Goal: Complete application form

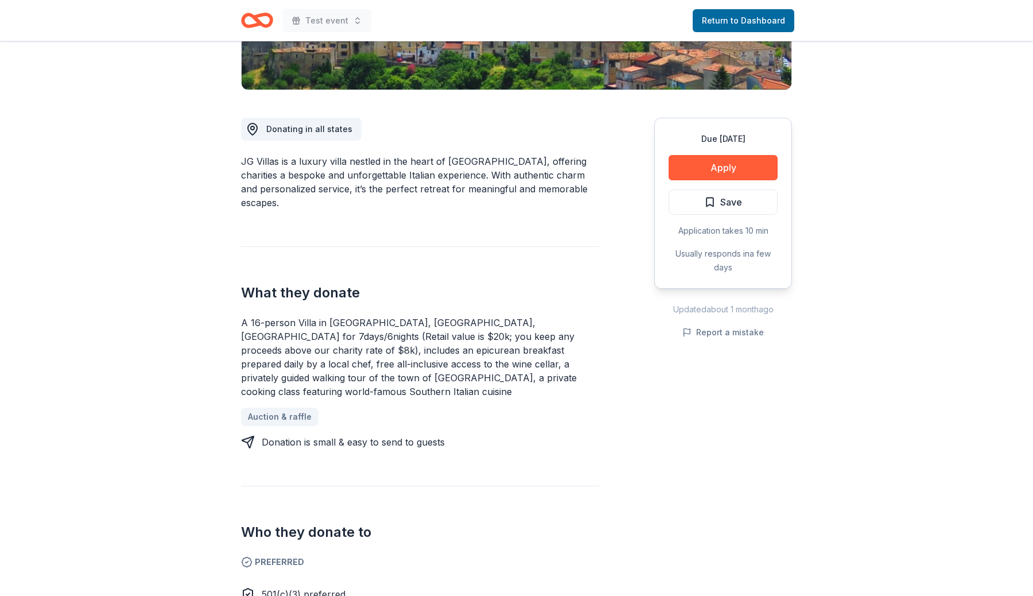
scroll to position [261, 0]
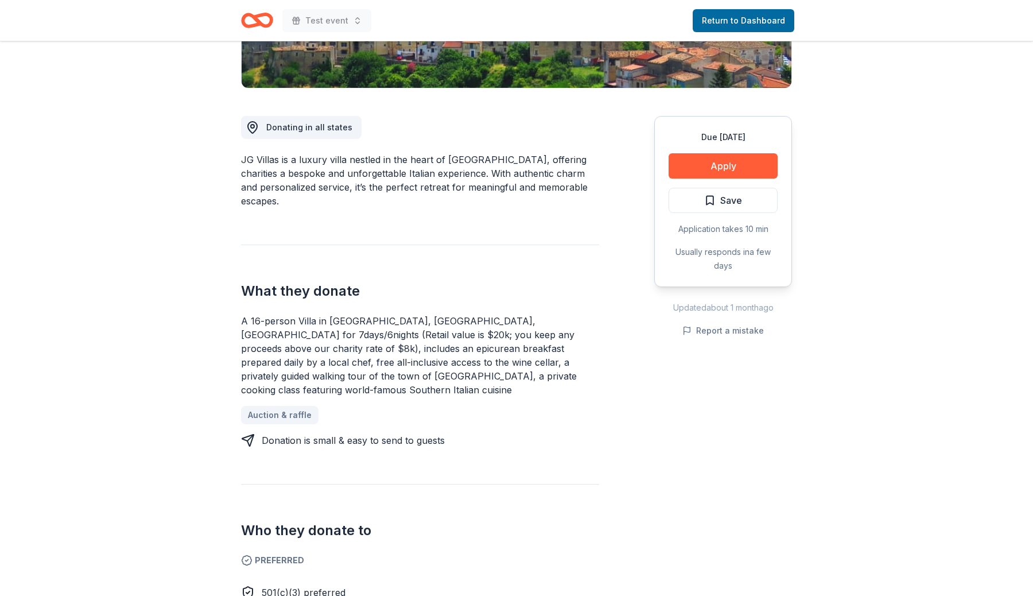
drag, startPoint x: 311, startPoint y: 288, endPoint x: 377, endPoint y: 288, distance: 65.4
click at [377, 288] on h2 "What they donate" at bounding box center [420, 291] width 358 height 18
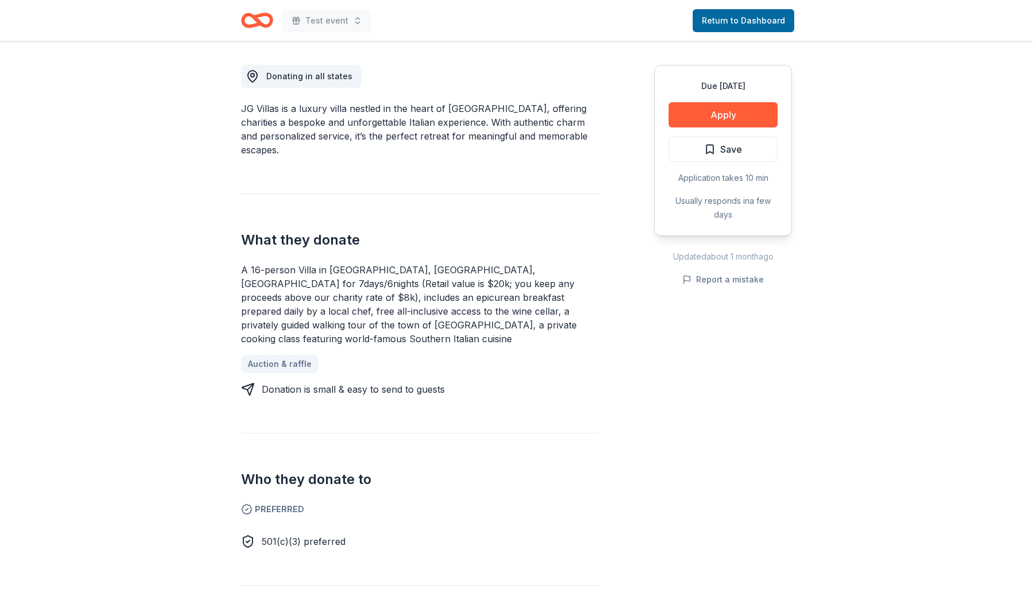
scroll to position [313, 0]
click at [294, 381] on div "Donation is small & easy to send to guests" at bounding box center [353, 388] width 183 height 14
drag, startPoint x: 395, startPoint y: 280, endPoint x: 507, endPoint y: 278, distance: 111.4
click at [507, 278] on div "A 16-person Villa in [GEOGRAPHIC_DATA], [GEOGRAPHIC_DATA], [GEOGRAPHIC_DATA] fo…" at bounding box center [420, 303] width 358 height 83
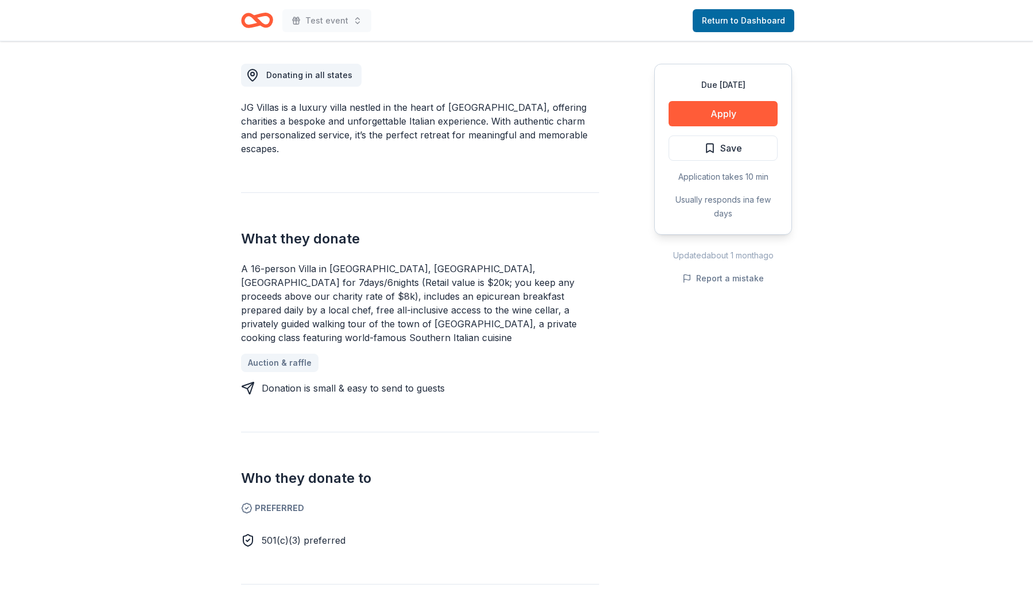
drag, startPoint x: 498, startPoint y: 279, endPoint x: 169, endPoint y: 266, distance: 329.7
click at [169, 266] on div "Due [DATE] Share JG Villas New 3 applies last week 95% approval rate Share Dona…" at bounding box center [516, 564] width 1033 height 1670
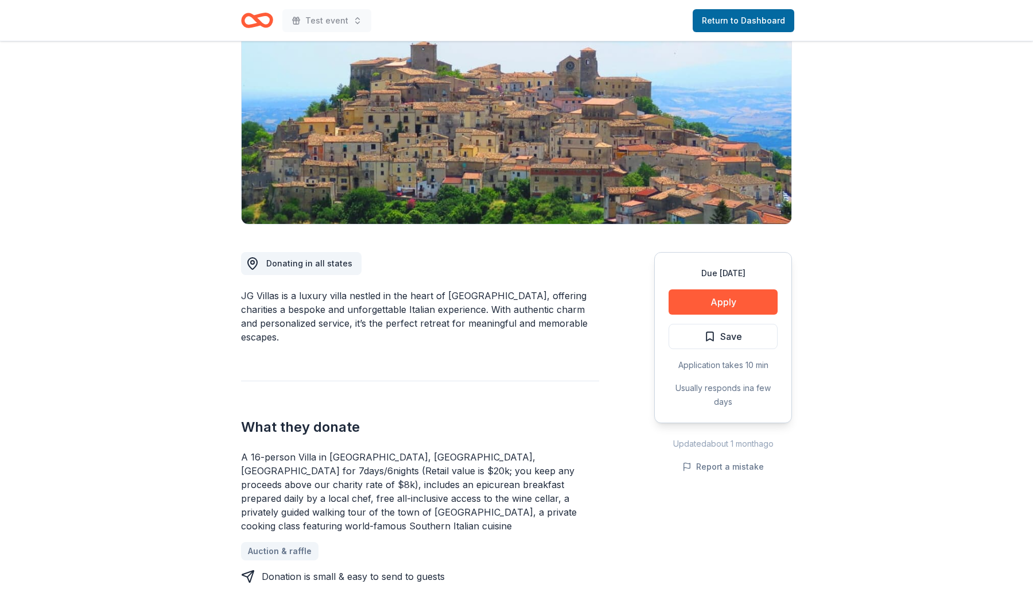
scroll to position [0, 0]
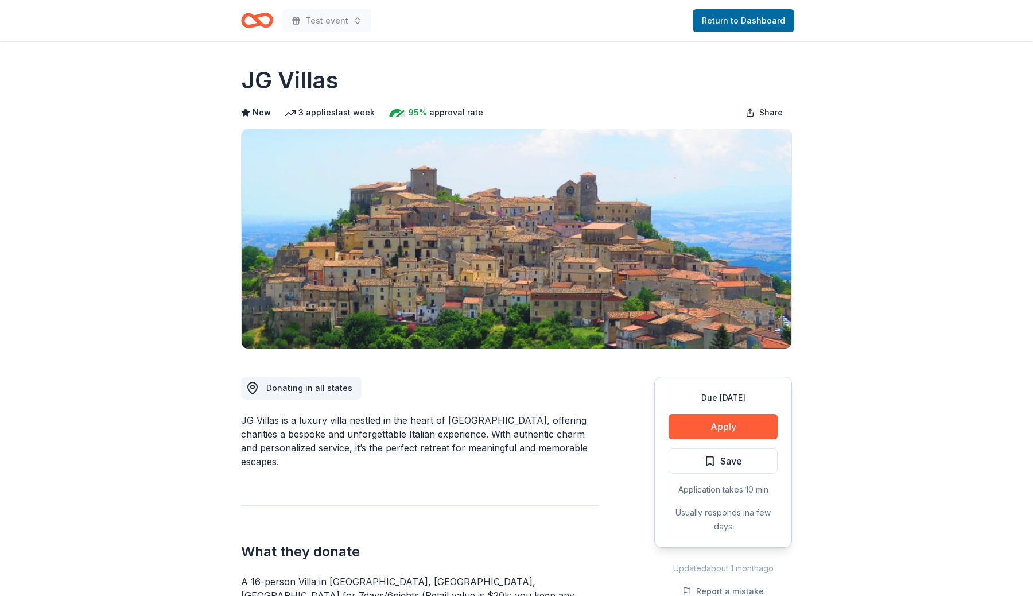
click at [328, 109] on div "3 applies last week" at bounding box center [330, 113] width 90 height 14
click at [755, 422] on button "Apply" at bounding box center [723, 426] width 109 height 25
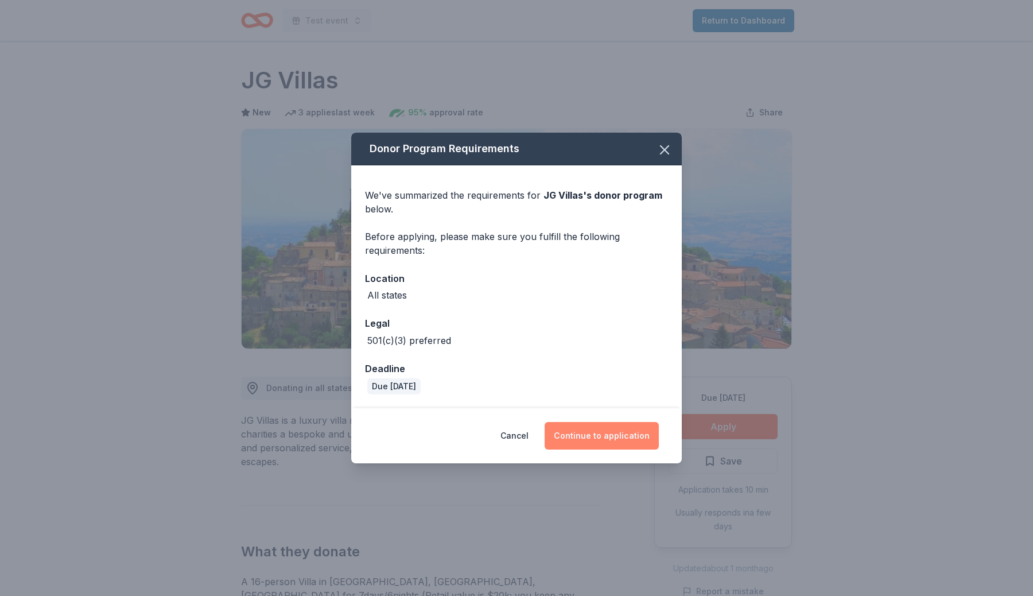
click at [618, 429] on button "Continue to application" at bounding box center [602, 436] width 114 height 28
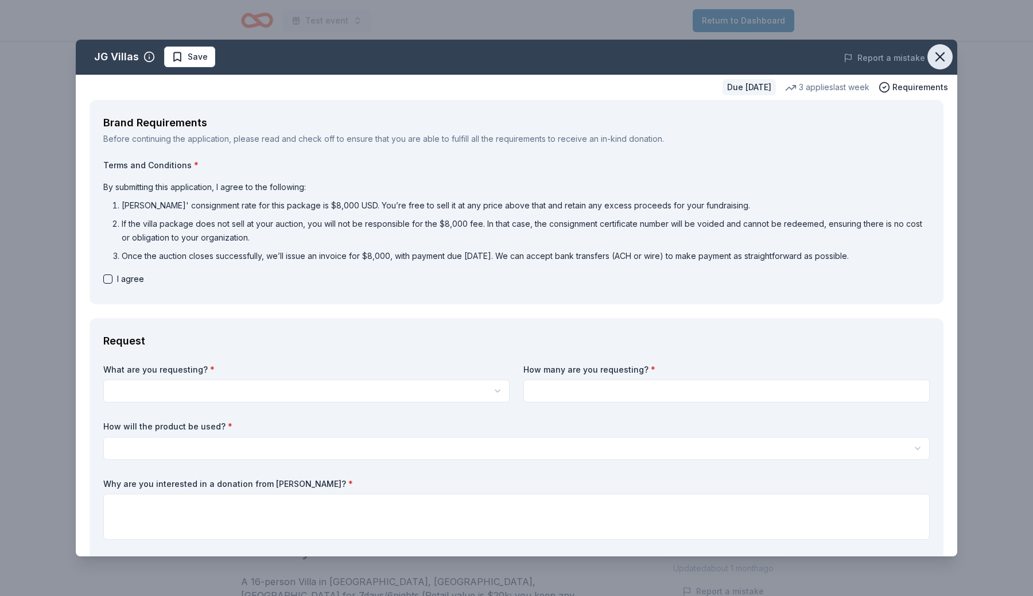
click at [939, 51] on icon "button" at bounding box center [940, 57] width 16 height 16
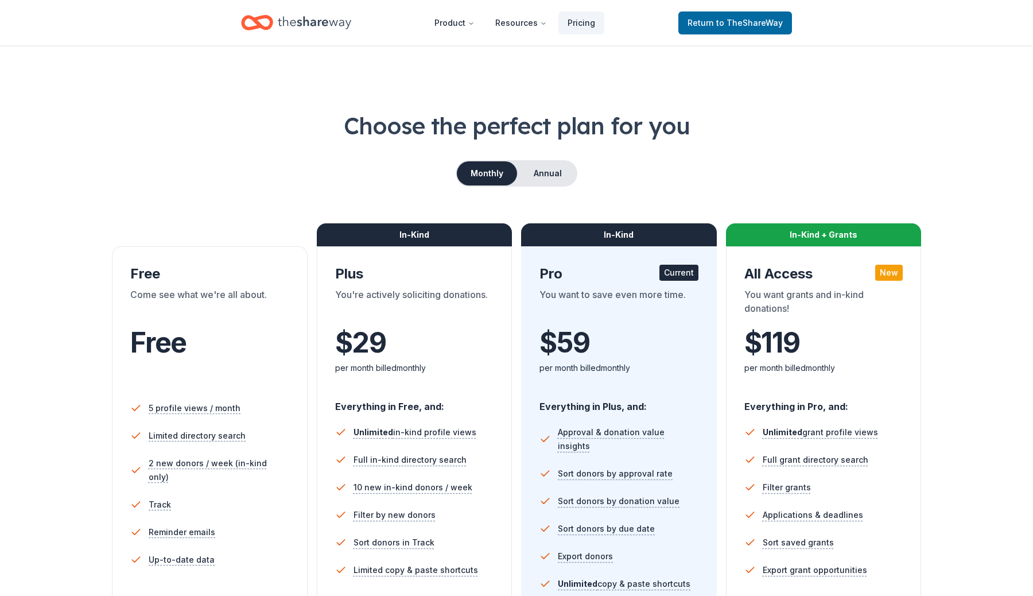
scroll to position [15, 0]
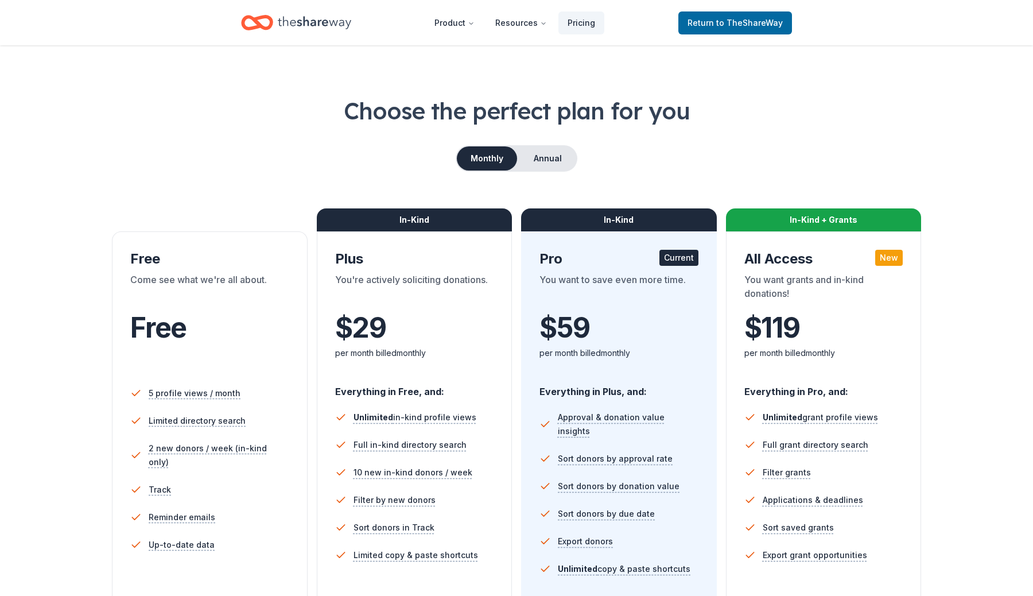
click at [807, 194] on div "Choose the perfect plan for you Monthly Annual Free Come see what we're all abo…" at bounding box center [516, 375] width 941 height 561
